Goal: Task Accomplishment & Management: Use online tool/utility

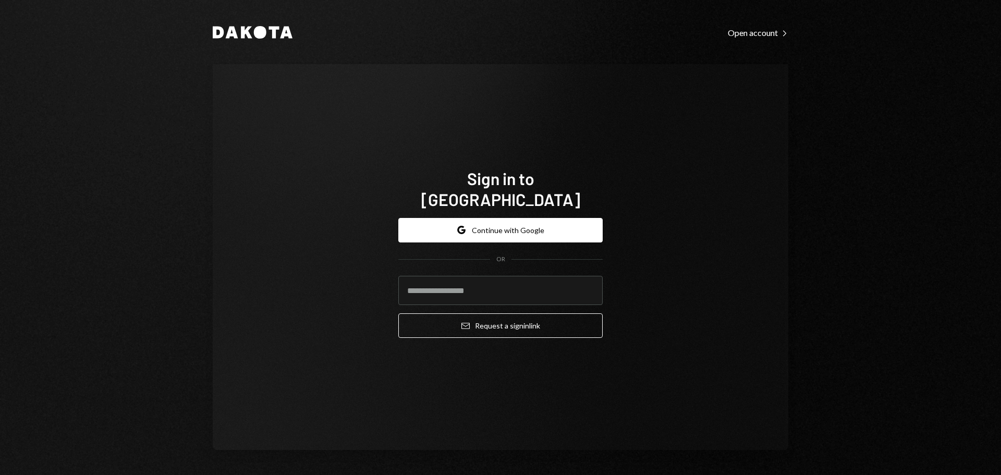
type input "**********"
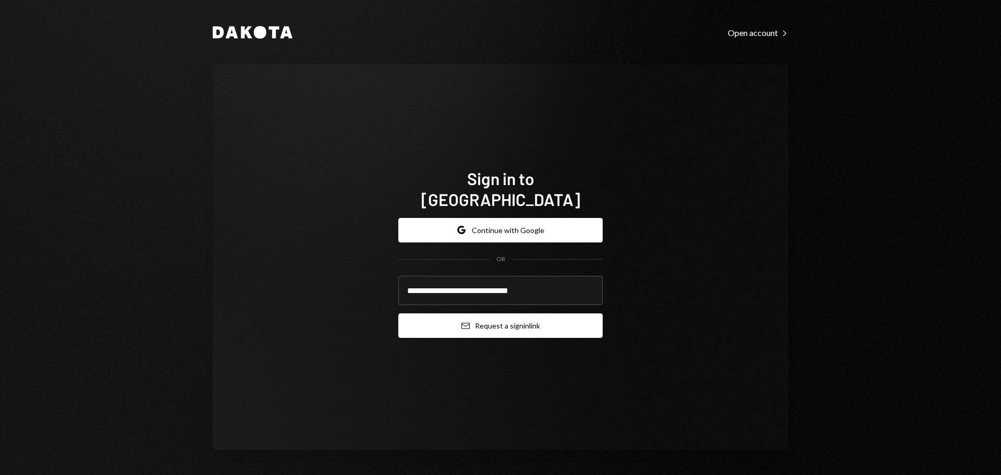
click at [457, 313] on button "Email Request a sign in link" at bounding box center [500, 325] width 204 height 25
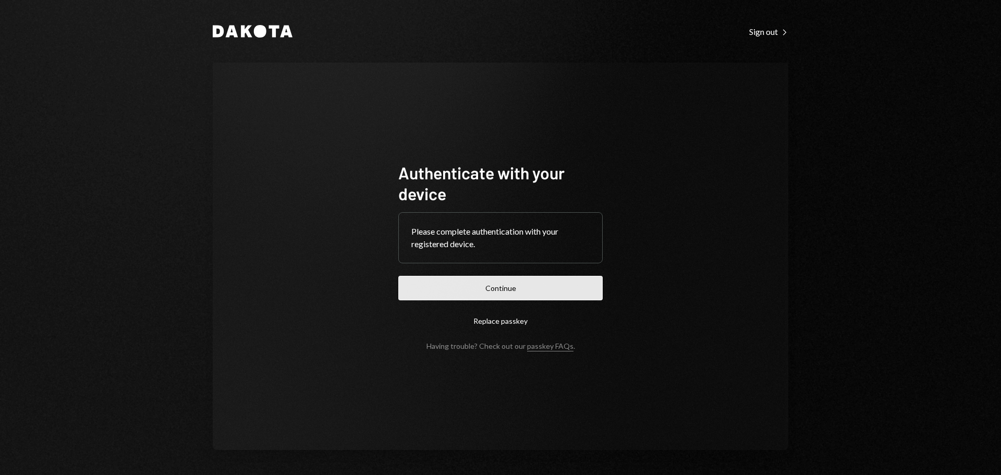
click at [507, 296] on button "Continue" at bounding box center [500, 288] width 204 height 25
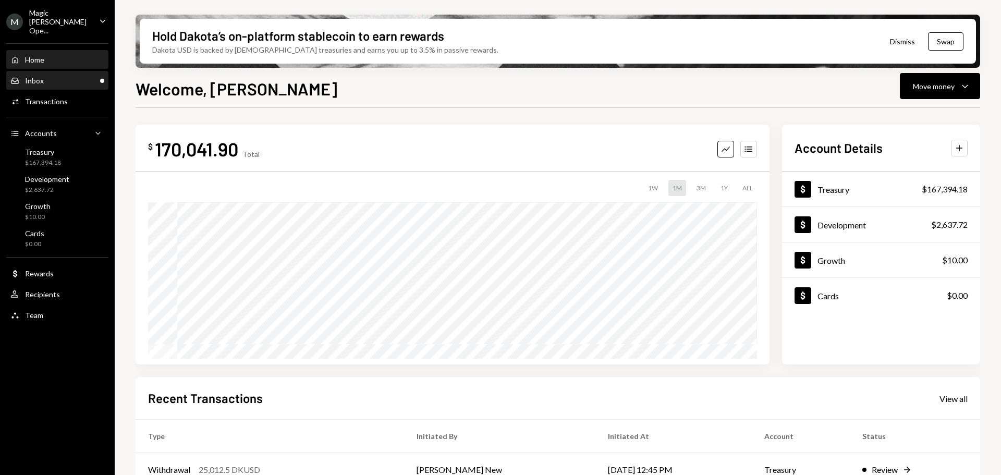
click at [61, 77] on div "Inbox Inbox" at bounding box center [57, 81] width 94 height 18
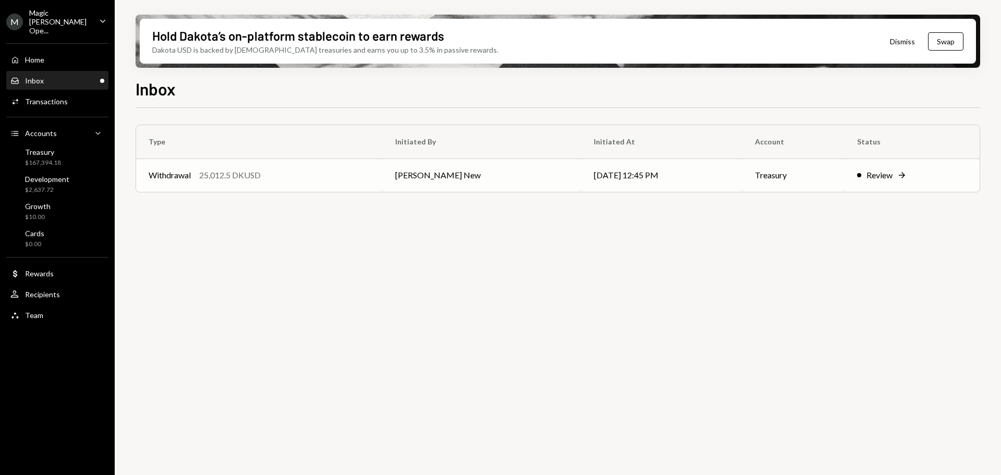
click at [254, 181] on div "25,012.5 DKUSD" at bounding box center [230, 175] width 62 height 13
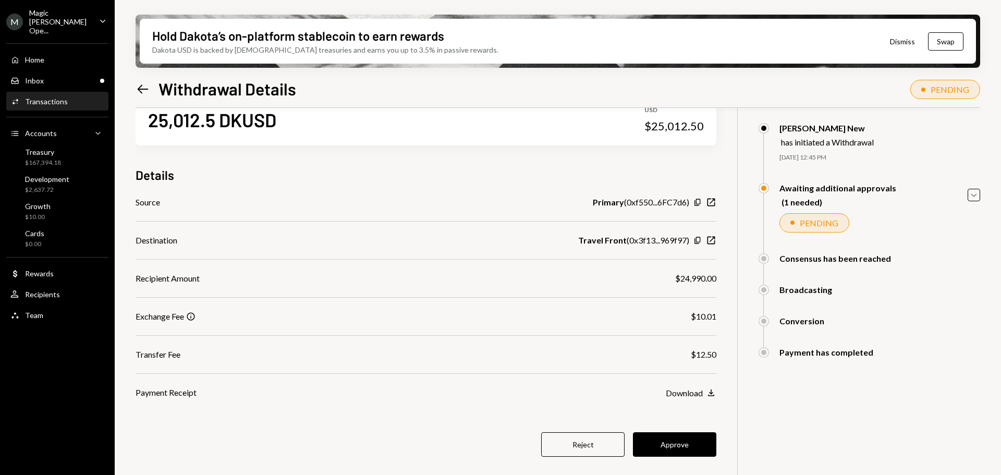
scroll to position [83, 0]
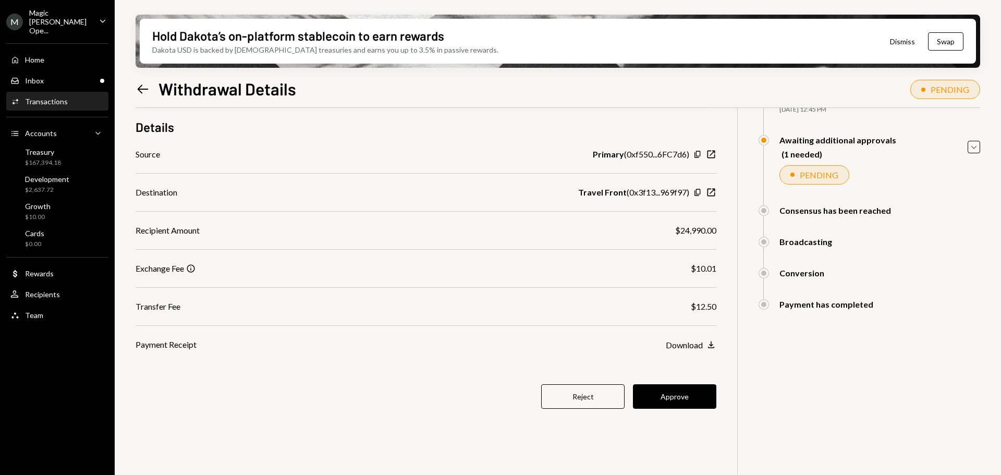
click at [671, 394] on button "Approve" at bounding box center [674, 396] width 83 height 25
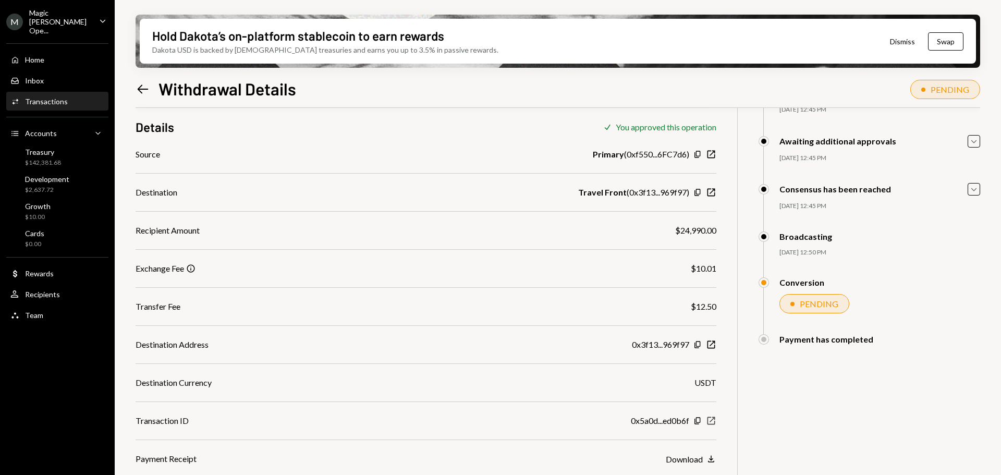
click at [711, 422] on icon "button" at bounding box center [712, 421] width 8 height 8
click at [697, 421] on icon "button" at bounding box center [698, 420] width 6 height 7
click at [698, 193] on icon "Copy" at bounding box center [697, 192] width 8 height 8
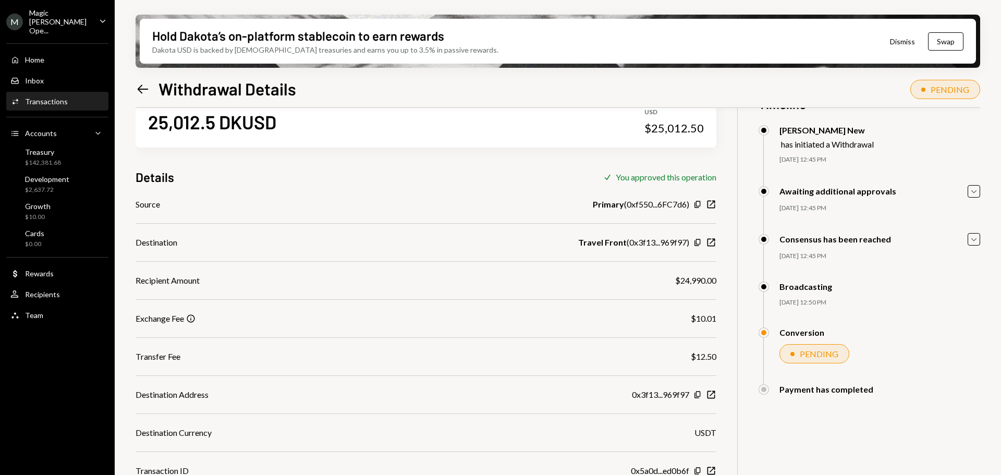
scroll to position [0, 0]
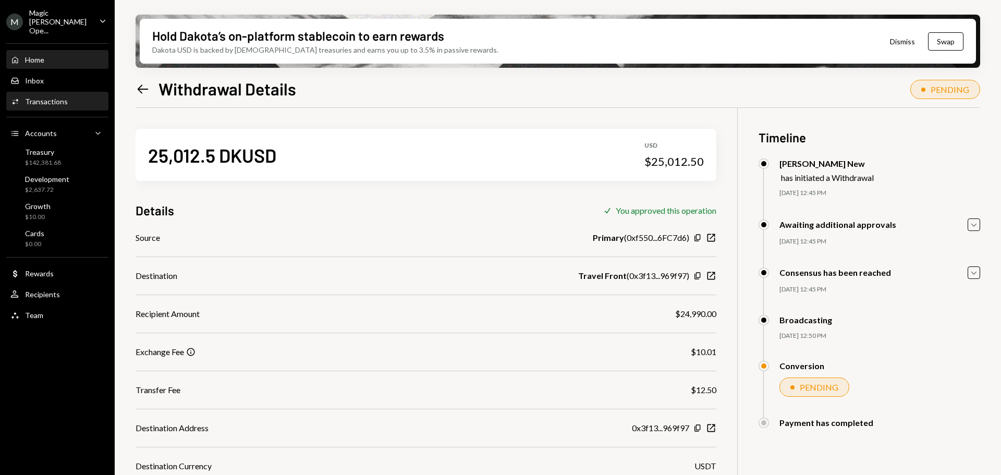
click at [46, 55] on div "Home Home" at bounding box center [57, 59] width 94 height 9
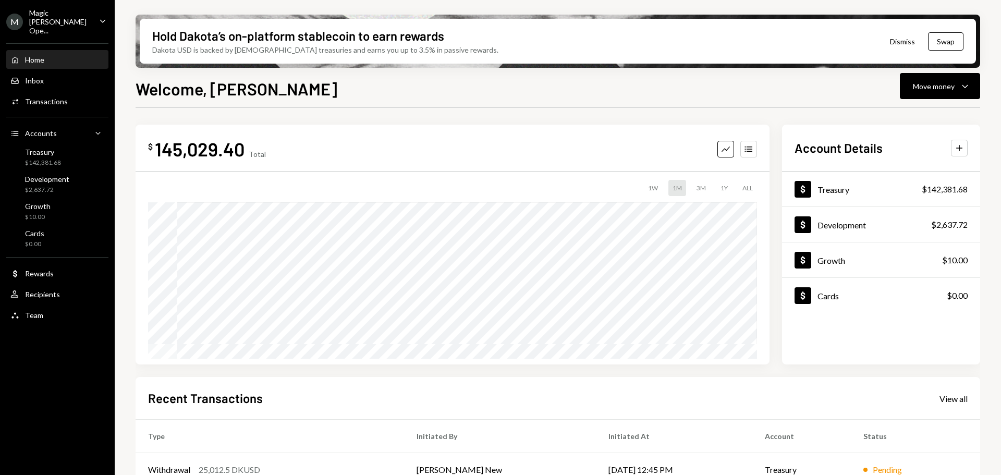
click at [47, 55] on div "Home Home" at bounding box center [57, 59] width 94 height 9
click at [51, 22] on div "Magic [PERSON_NAME] Ope..." at bounding box center [60, 21] width 62 height 27
